Goal: Information Seeking & Learning: Find specific fact

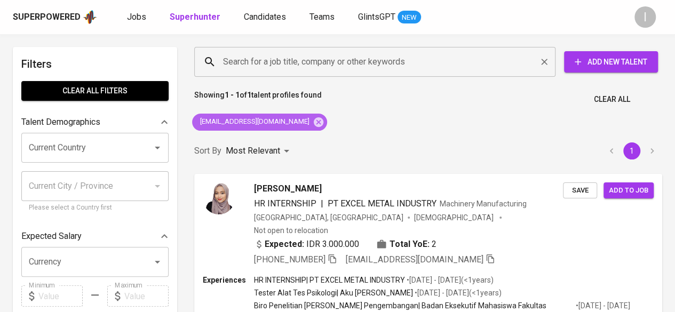
drag, startPoint x: 298, startPoint y: 123, endPoint x: 305, endPoint y: 69, distance: 54.9
click at [314, 123] on icon at bounding box center [319, 122] width 10 height 10
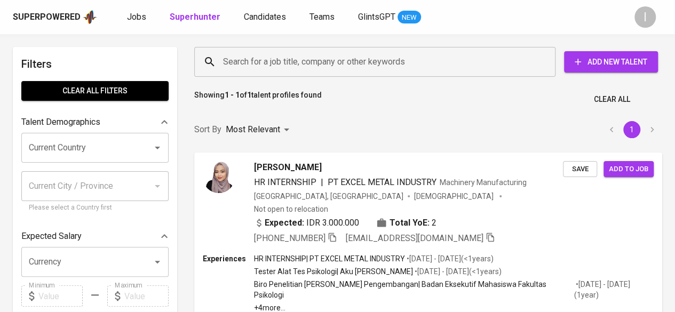
click at [306, 62] on input "Search for a job title, company or other keywords" at bounding box center [377, 62] width 314 height 20
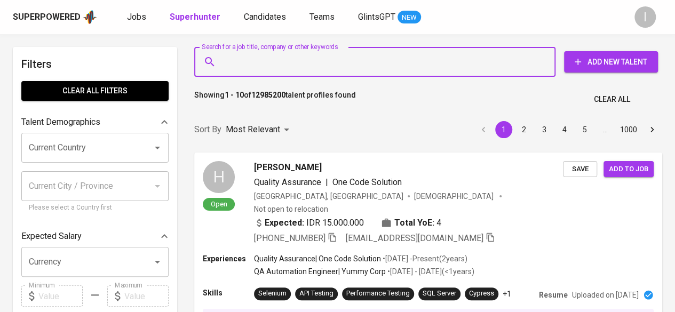
paste input "EYR Center for Legal Studies"
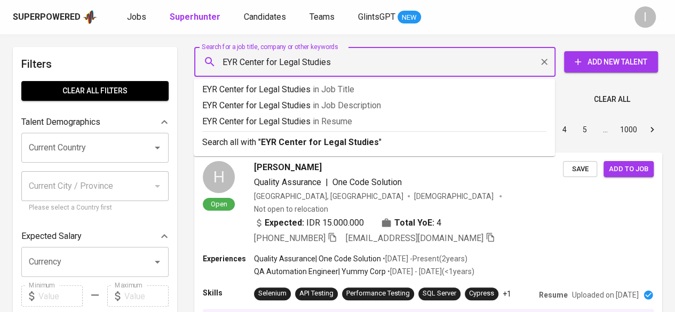
type input "EYR Center for Legal Studies"
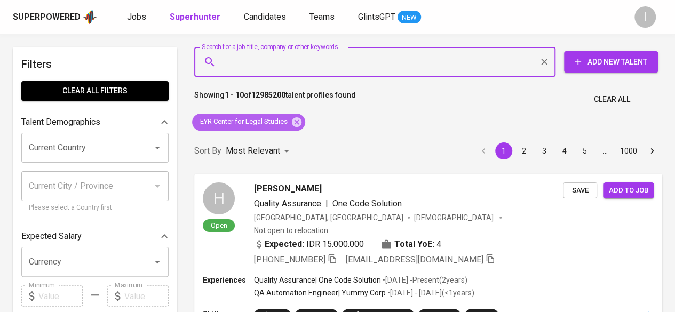
click at [294, 118] on icon at bounding box center [297, 122] width 12 height 12
click at [296, 135] on div "Sort By Most Relevant MOST_RELEVANT 1 2 3 4 5 … 1000" at bounding box center [428, 151] width 481 height 33
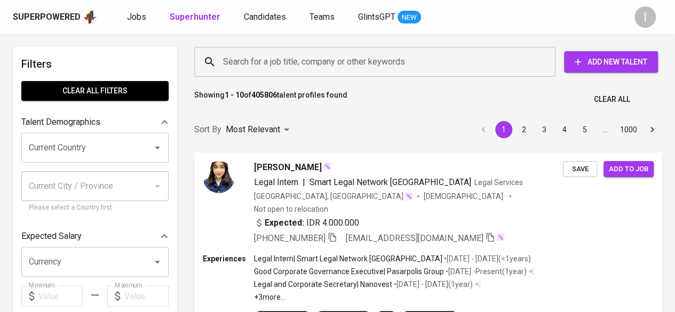
click at [313, 57] on input "Search for a job title, company or other keywords" at bounding box center [377, 62] width 314 height 20
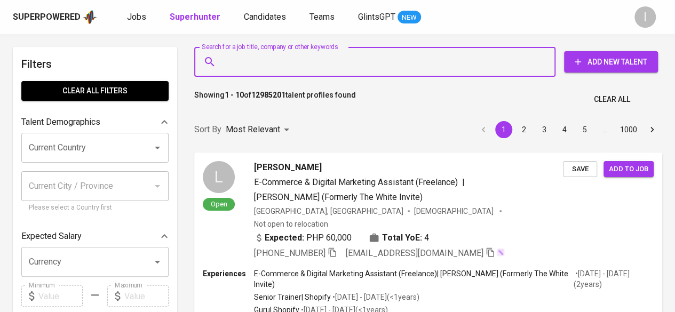
click at [325, 58] on input "Search for a job title, company or other keywords" at bounding box center [377, 62] width 314 height 20
paste input "EYR Center for Legal Studies"
type input "EYR Center for Legal Studies"
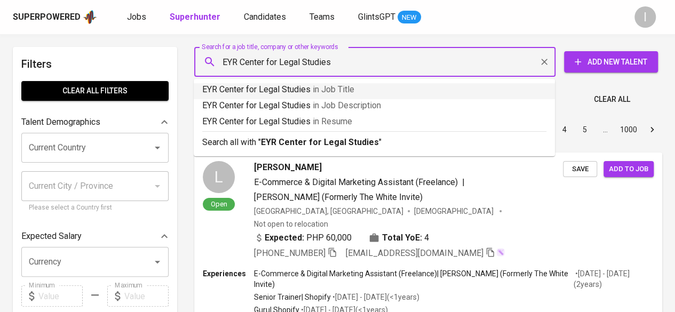
drag, startPoint x: 370, startPoint y: 66, endPoint x: 221, endPoint y: 74, distance: 149.0
click at [221, 74] on div "EYR Center for Legal Studies Search for a job title, company or other keywords" at bounding box center [374, 62] width 361 height 30
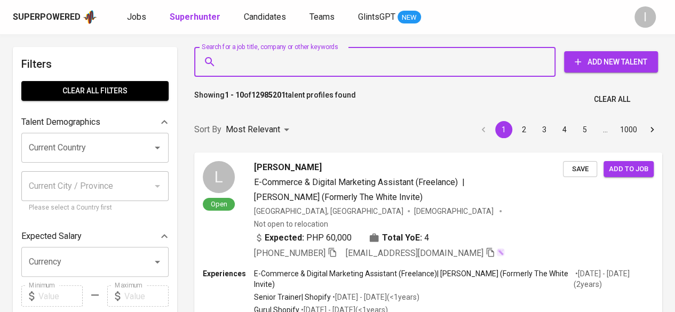
paste input "[EMAIL_ADDRESS][DOMAIN_NAME]"
type input "[EMAIL_ADDRESS][DOMAIN_NAME]"
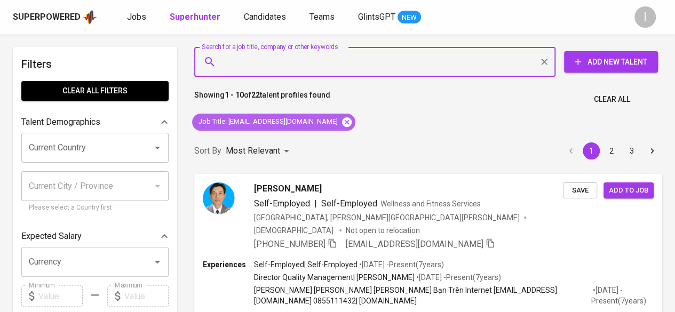
click at [342, 125] on icon at bounding box center [347, 122] width 10 height 10
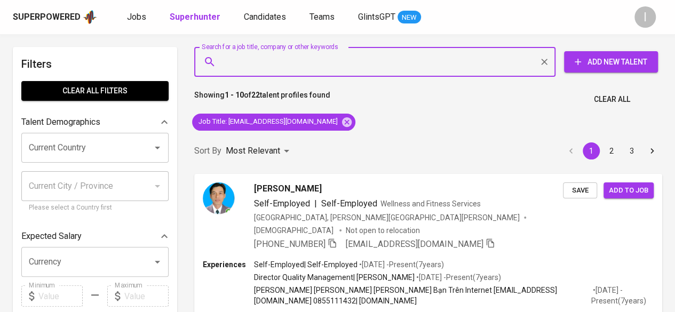
click at [312, 56] on input "Search for a job title, company or other keywords" at bounding box center [377, 62] width 314 height 20
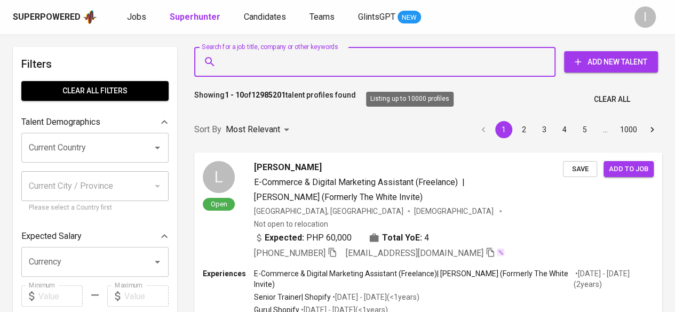
paste input "[EMAIL_ADDRESS][DOMAIN_NAME]"
type input "[EMAIL_ADDRESS][DOMAIN_NAME]"
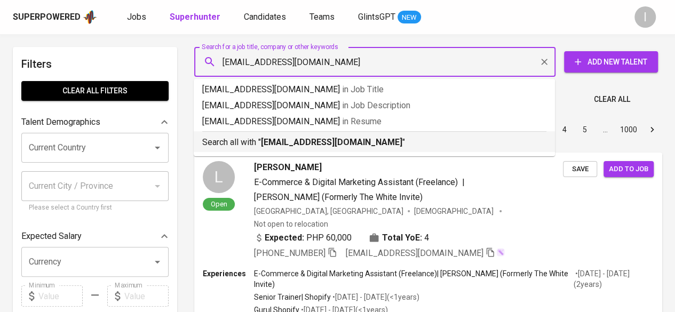
click at [350, 136] on p "Search all with " [EMAIL_ADDRESS][DOMAIN_NAME] "" at bounding box center [374, 142] width 344 height 13
click at [349, 138] on div "Sort By Most Relevant MOST_RELEVANT 1 2 3 4 5 … 1000" at bounding box center [428, 130] width 481 height 33
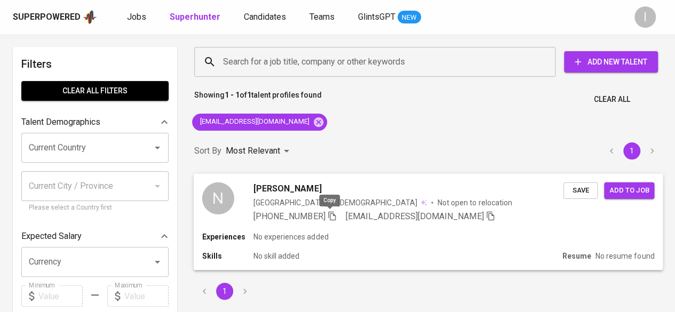
click at [331, 218] on icon "button" at bounding box center [332, 216] width 10 height 10
click at [327, 217] on icon "button" at bounding box center [332, 216] width 10 height 10
